Goal: Transaction & Acquisition: Purchase product/service

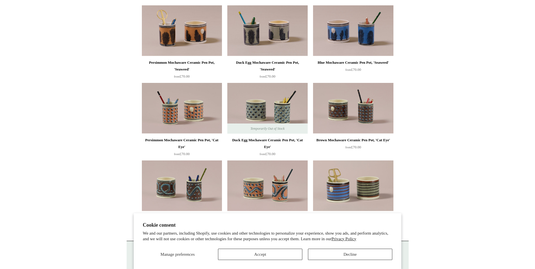
scroll to position [128, 0]
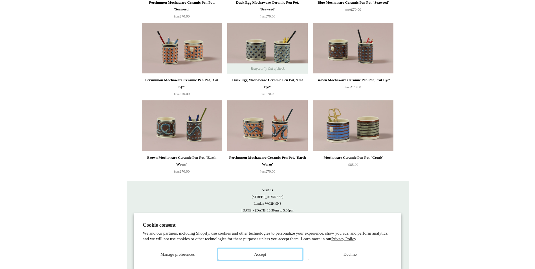
click at [250, 257] on button "Accept" at bounding box center [260, 254] width 84 height 11
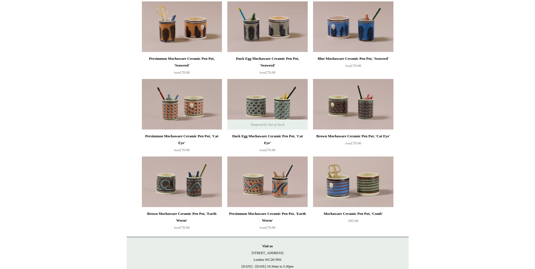
scroll to position [0, 0]
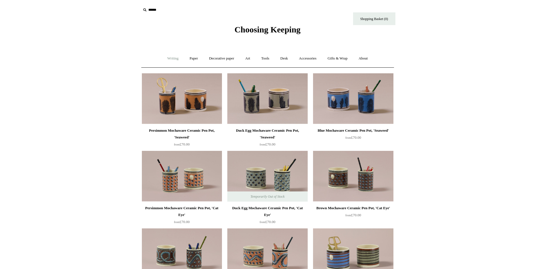
click at [173, 59] on link "Writing +" at bounding box center [172, 58] width 21 height 15
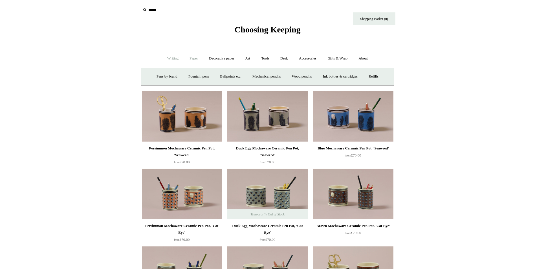
click at [194, 58] on link "Paper +" at bounding box center [193, 58] width 19 height 15
click at [220, 76] on link "📆 Dated Diaries 📆" at bounding box center [223, 76] width 41 height 15
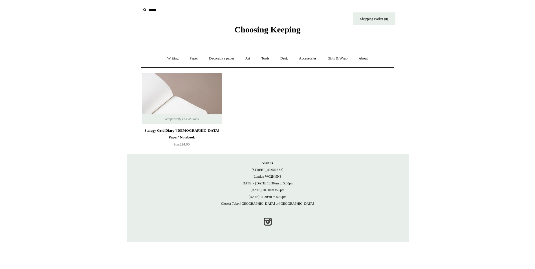
click at [188, 92] on img at bounding box center [182, 98] width 80 height 51
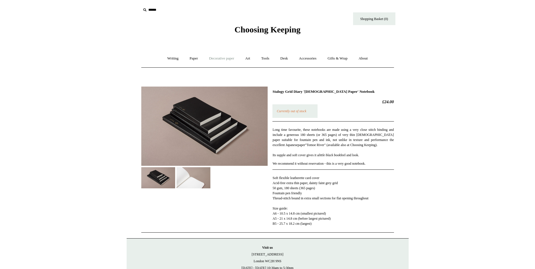
click at [223, 61] on link "Decorative paper +" at bounding box center [221, 58] width 35 height 15
